Goal: Information Seeking & Learning: Learn about a topic

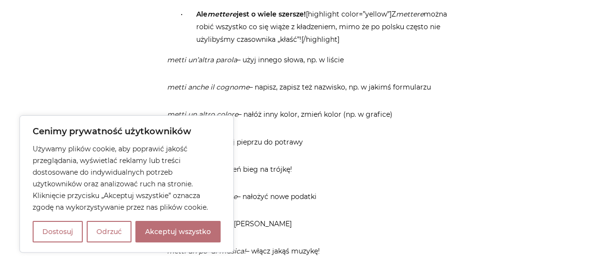
scroll to position [799, 0]
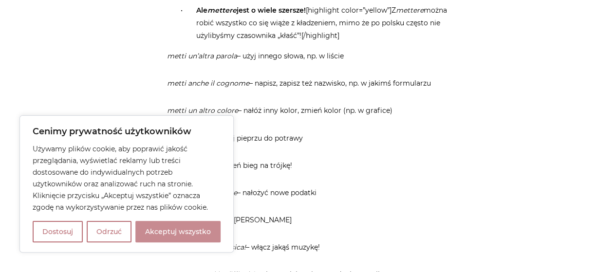
click at [194, 230] on button "Akceptuj wszystko" at bounding box center [177, 231] width 85 height 21
checkbox input "true"
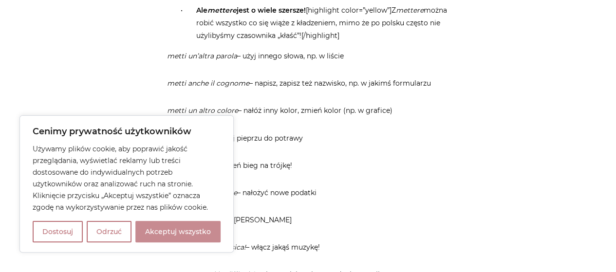
checkbox input "true"
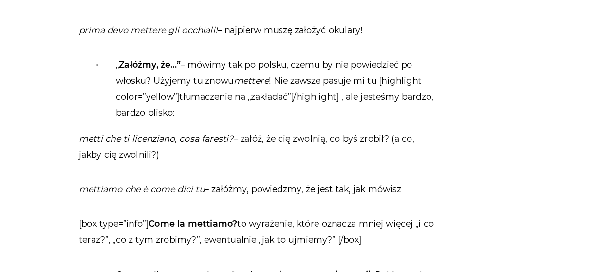
scroll to position [1179, 0]
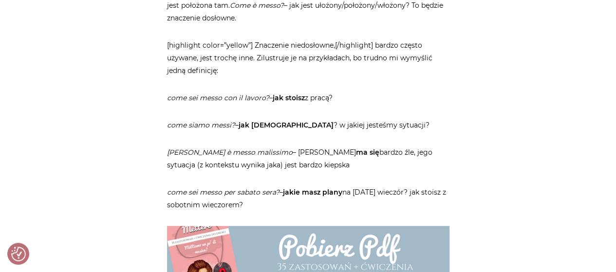
scroll to position [2332, 0]
